Goal: Information Seeking & Learning: Learn about a topic

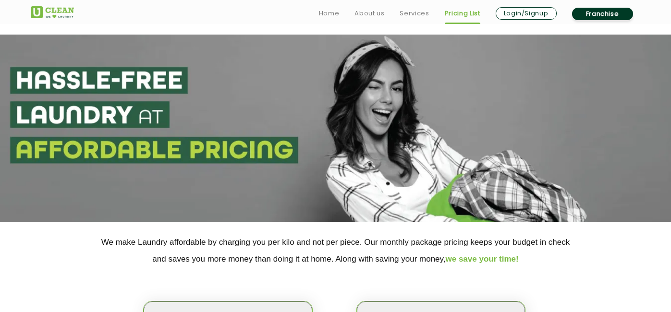
select select "75"
select select "236"
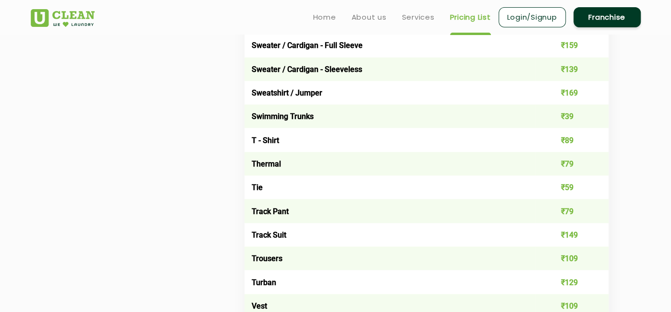
scroll to position [1491, 0]
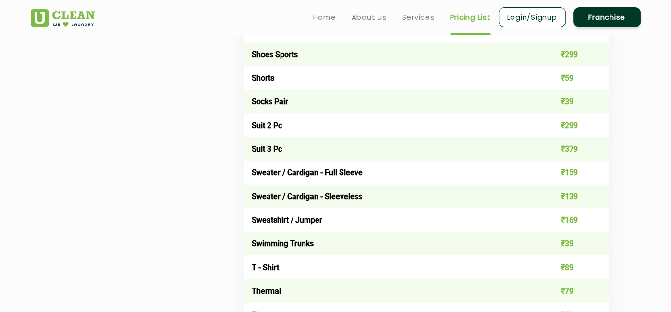
click at [463, 16] on link "Pricing List" at bounding box center [470, 18] width 41 height 12
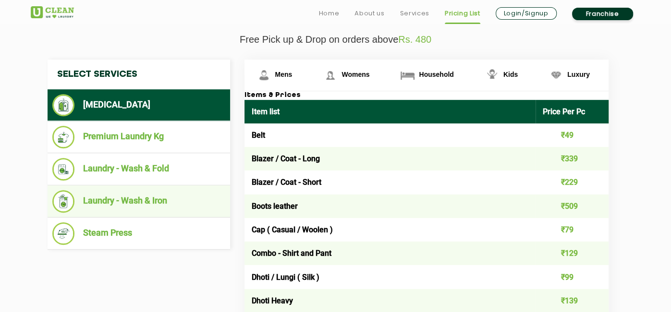
scroll to position [359, 0]
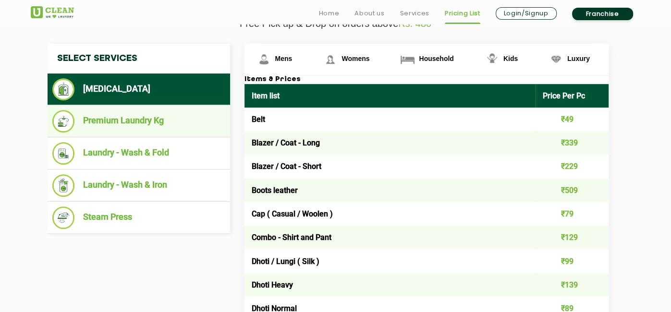
click at [101, 122] on li "Premium Laundry Kg" at bounding box center [138, 121] width 173 height 23
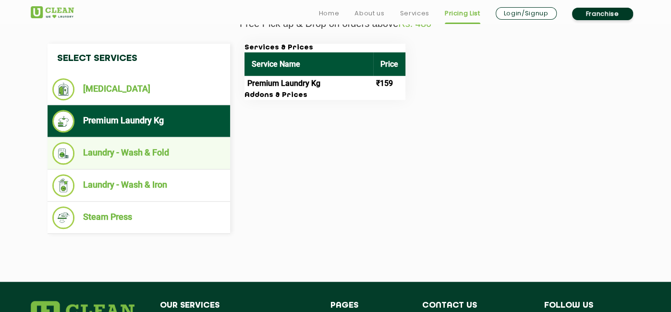
click at [109, 148] on li "Laundry - Wash & Fold" at bounding box center [138, 153] width 173 height 23
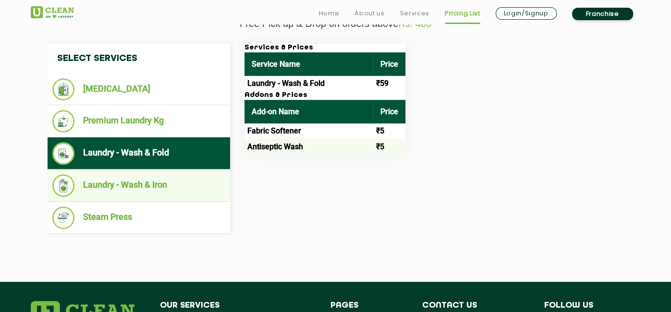
click at [96, 176] on li "Laundry - Wash & Iron" at bounding box center [138, 185] width 173 height 23
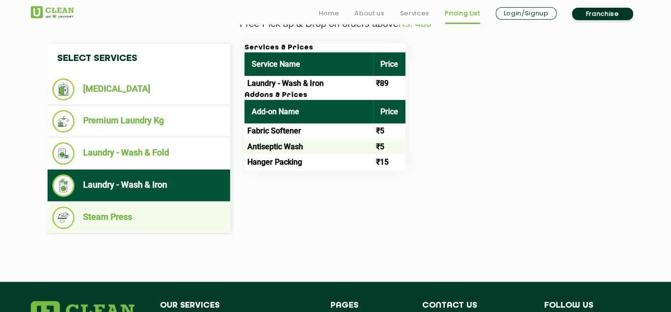
click at [110, 217] on li "Steam Press" at bounding box center [138, 218] width 173 height 23
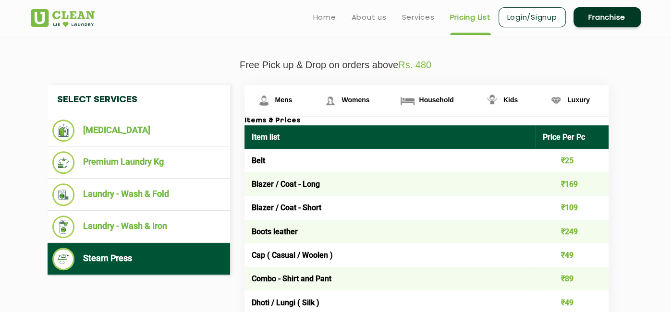
scroll to position [256, 0]
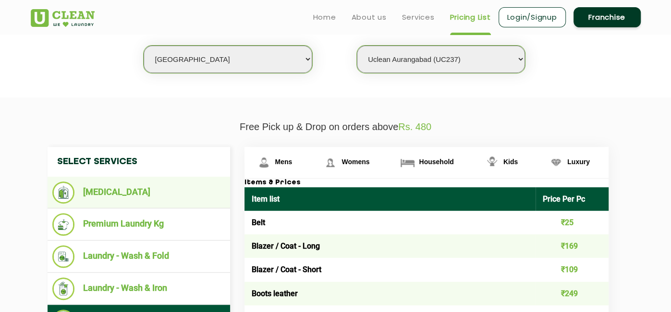
click at [114, 192] on li "[MEDICAL_DATA]" at bounding box center [138, 193] width 173 height 22
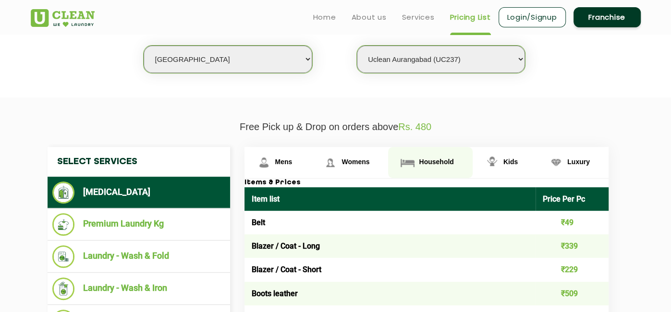
click at [293, 159] on span "Household" at bounding box center [283, 162] width 17 height 8
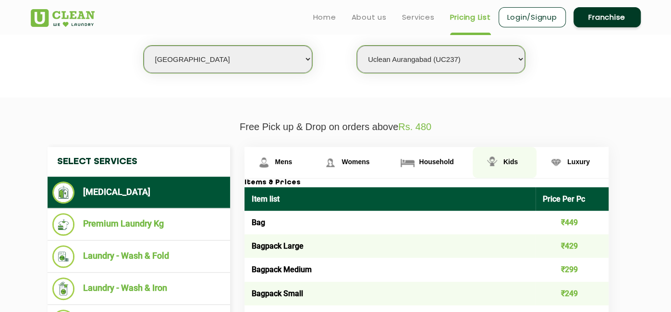
click at [311, 160] on link "Kids" at bounding box center [278, 162] width 67 height 31
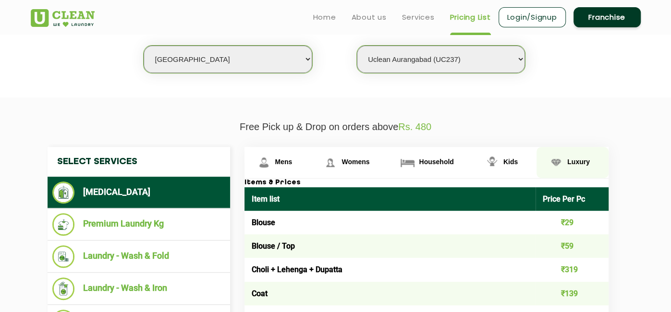
click at [293, 161] on span "Luxury" at bounding box center [283, 162] width 17 height 8
